Goal: Information Seeking & Learning: Learn about a topic

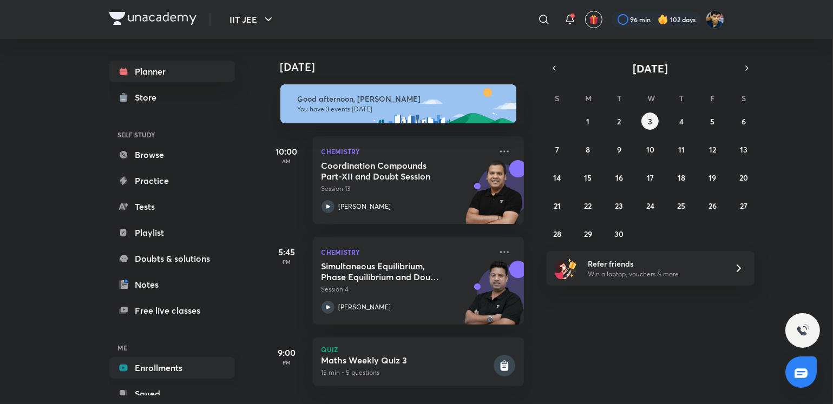
click at [196, 358] on link "Enrollments" at bounding box center [172, 368] width 126 height 22
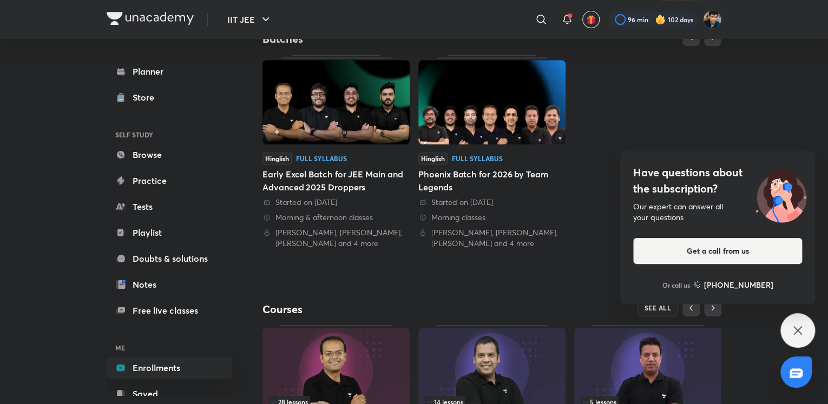
scroll to position [240, 0]
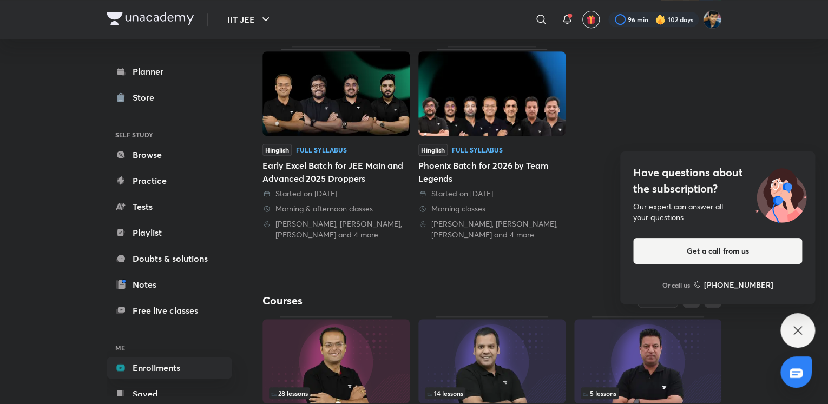
click at [785, 328] on div "Have questions about the subscription? Our expert can answer all your questions…" at bounding box center [797, 330] width 35 height 35
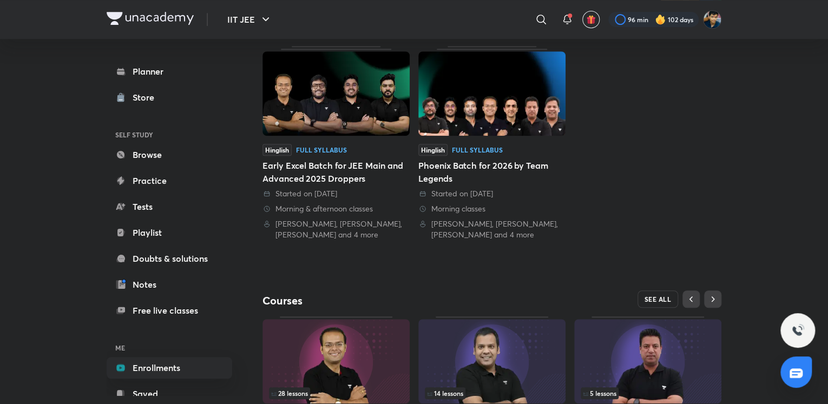
click at [666, 297] on span "SEE ALL" at bounding box center [657, 299] width 27 height 8
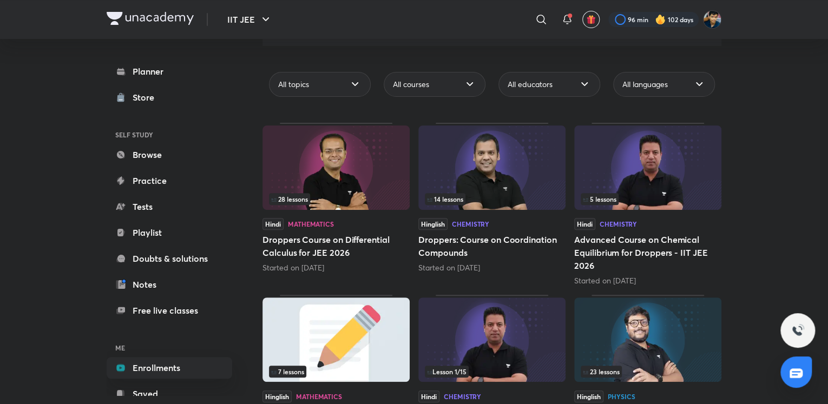
scroll to position [85, 0]
click at [546, 90] on div "All educators" at bounding box center [549, 83] width 102 height 25
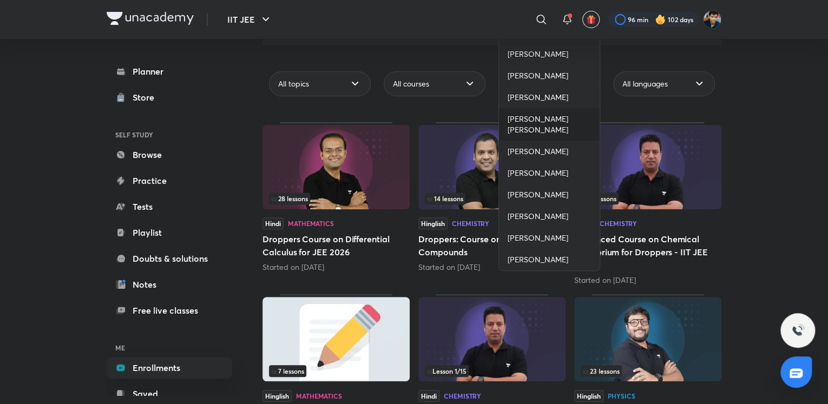
click at [514, 133] on span "[PERSON_NAME] [PERSON_NAME]" at bounding box center [548, 125] width 83 height 22
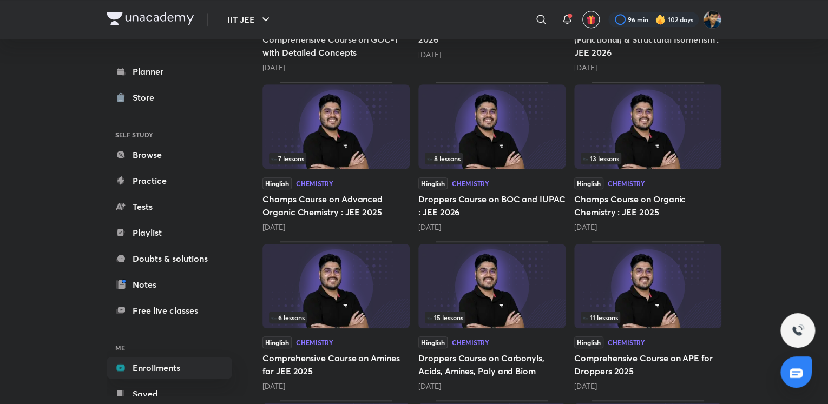
scroll to position [308, 0]
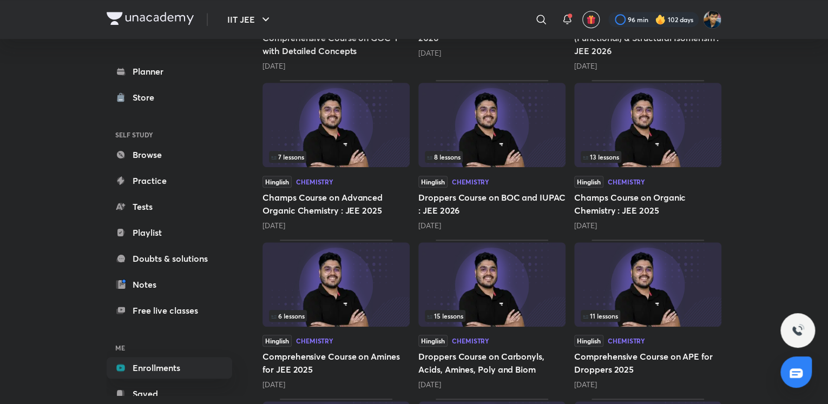
click at [630, 191] on h5 "Champs Course on Organic Chemistry : JEE 2025" at bounding box center [647, 204] width 147 height 26
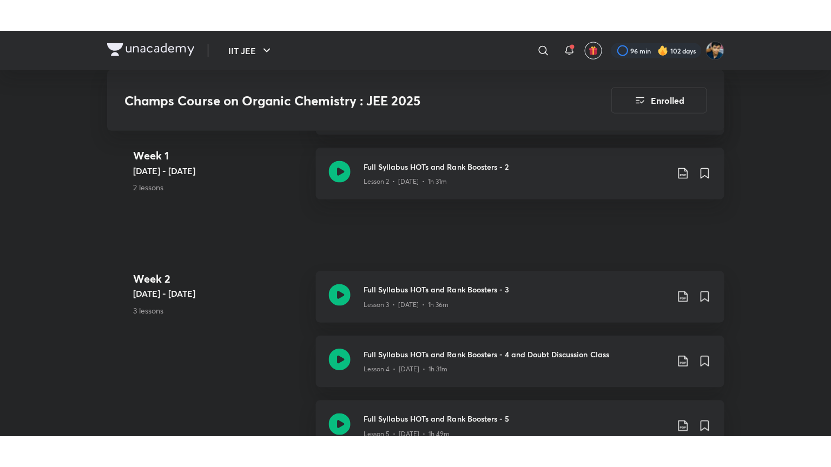
scroll to position [709, 0]
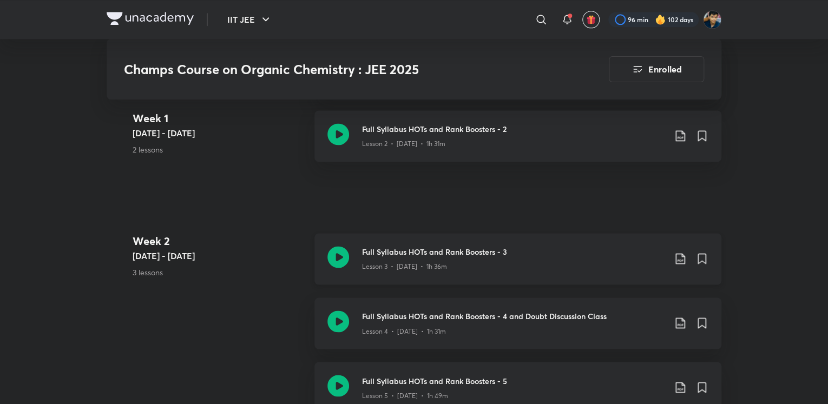
click at [413, 246] on h3 "Full Syllabus HOTs and Rank Boosters - 3" at bounding box center [513, 251] width 303 height 11
